Goal: Task Accomplishment & Management: Use online tool/utility

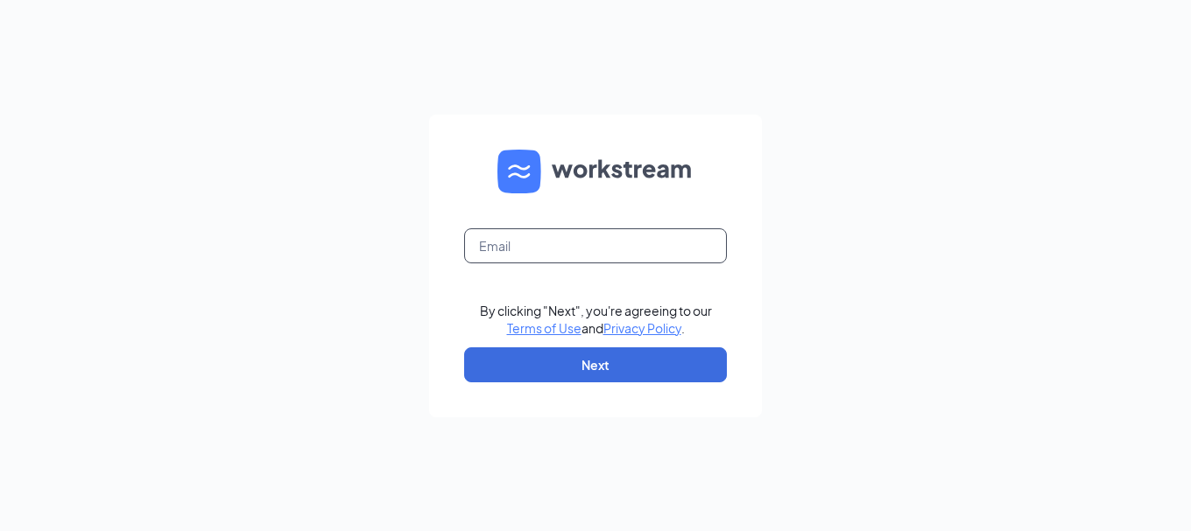
click at [574, 245] on input "text" at bounding box center [595, 245] width 263 height 35
type input "[PERSON_NAME][DOMAIN_NAME][EMAIL_ADDRESS][PERSON_NAME][DOMAIN_NAME]"
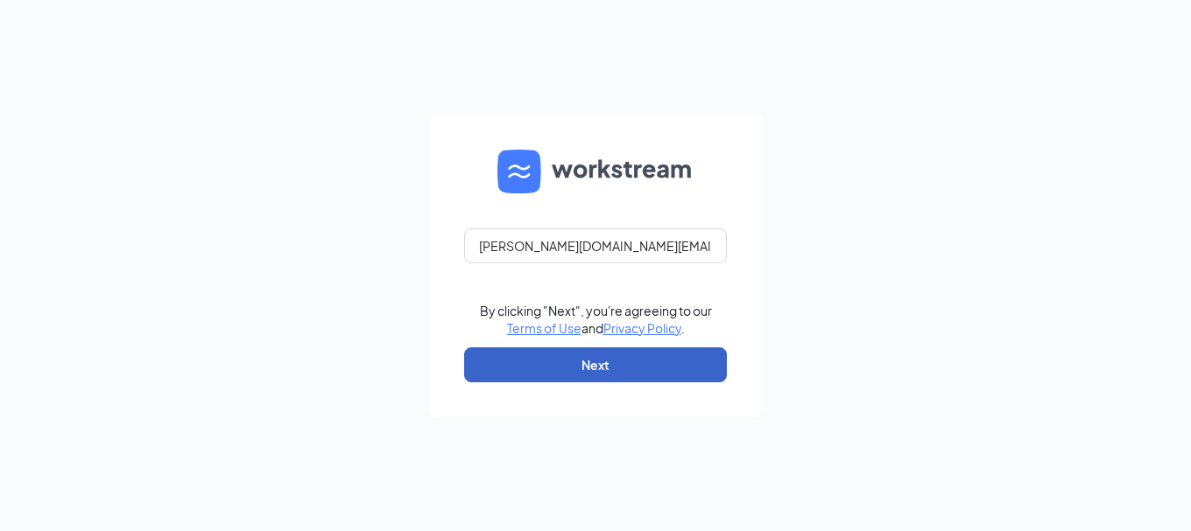
click at [586, 365] on button "Next" at bounding box center [595, 365] width 263 height 35
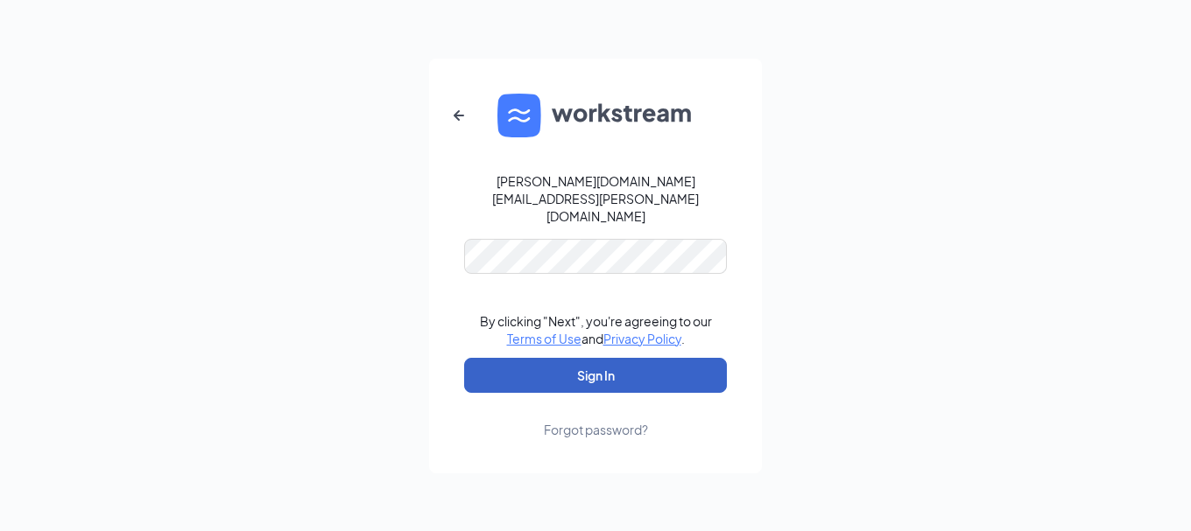
click at [585, 358] on button "Sign In" at bounding box center [595, 375] width 263 height 35
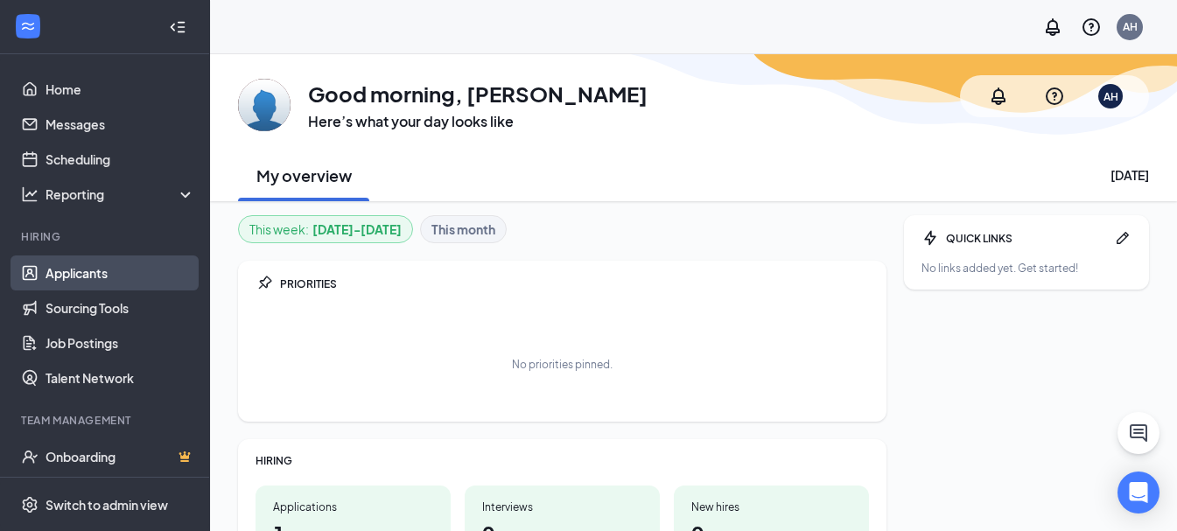
click at [104, 268] on link "Applicants" at bounding box center [121, 273] width 150 height 35
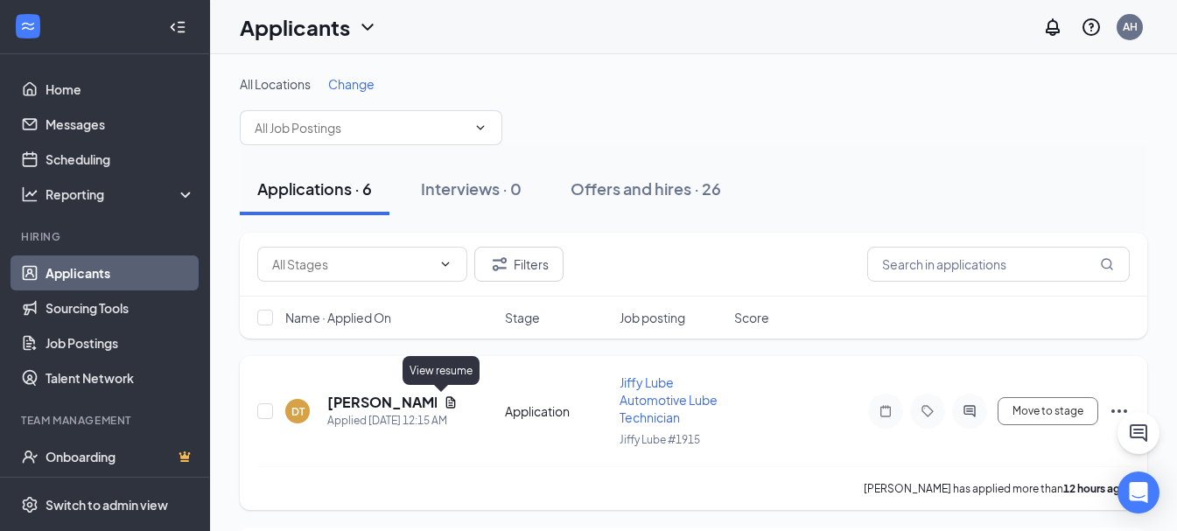
click at [446, 404] on icon "Document" at bounding box center [451, 402] width 10 height 11
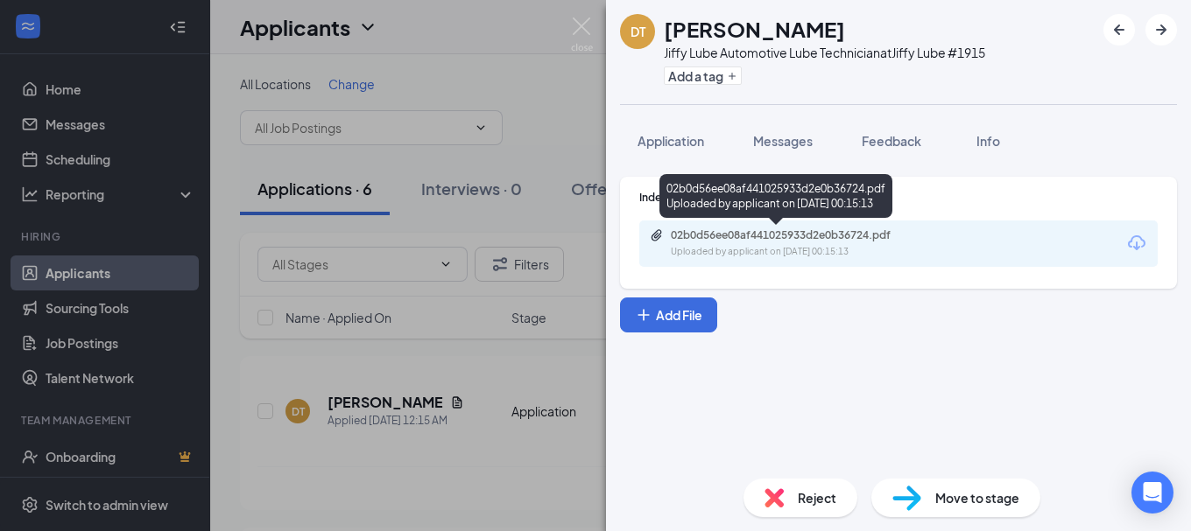
click at [917, 252] on div "Uploaded by applicant on Sep 16, 2025 at 00:15:13" at bounding box center [802, 252] width 263 height 14
